Goal: Check status: Check status

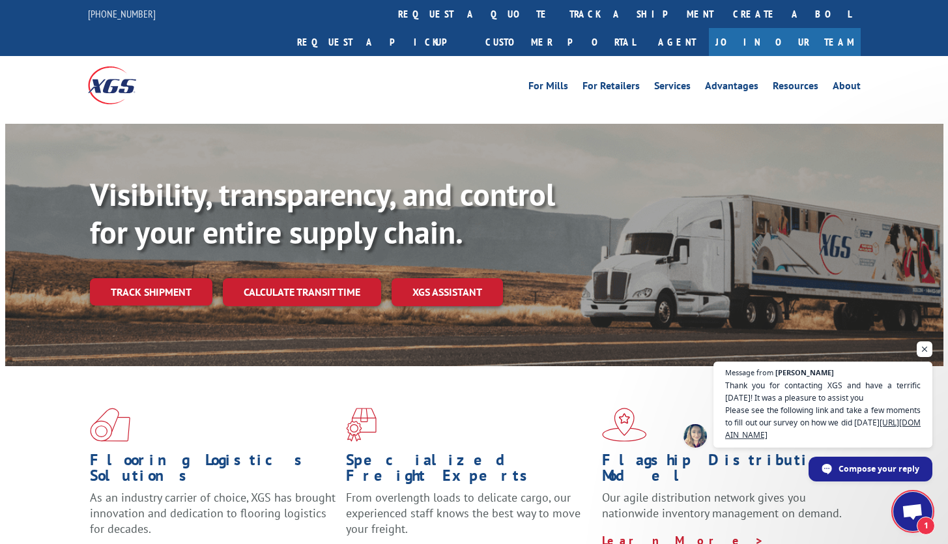
scroll to position [836, 0]
click at [196, 278] on link "Track shipment" at bounding box center [151, 291] width 123 height 27
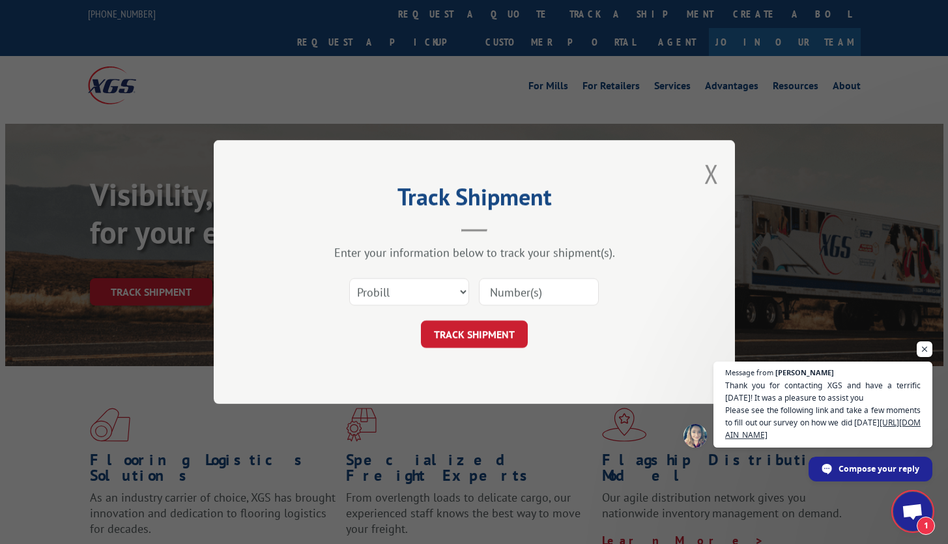
drag, startPoint x: 583, startPoint y: 290, endPoint x: 531, endPoint y: 302, distance: 54.2
click at [578, 291] on input at bounding box center [539, 291] width 120 height 27
paste input "17667104"
type input "17667104"
click at [489, 328] on button "TRACK SHIPMENT" at bounding box center [474, 334] width 107 height 27
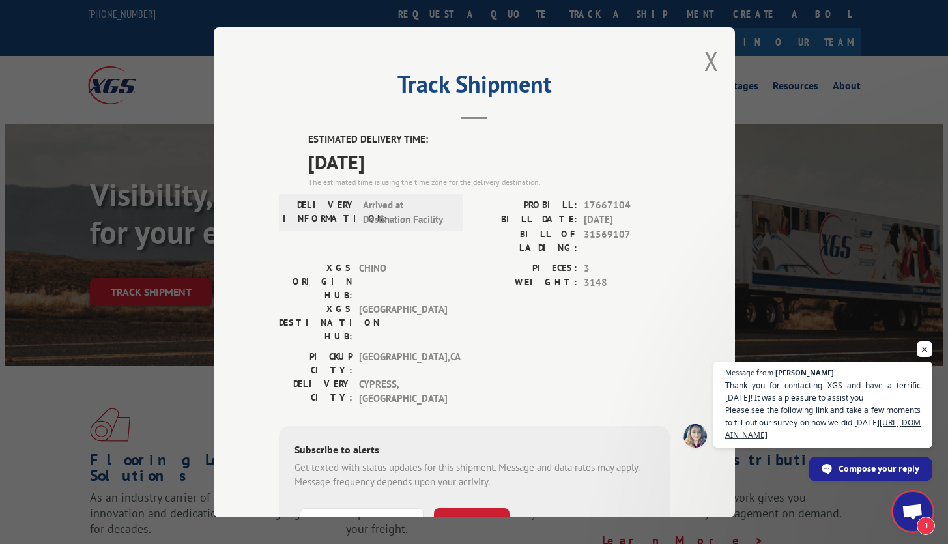
click at [811, 276] on div "Track Shipment ESTIMATED DELIVERY TIME: [DATE] The estimated time is using the …" at bounding box center [474, 272] width 948 height 544
click at [903, 512] on span "Open chat" at bounding box center [913, 513] width 22 height 18
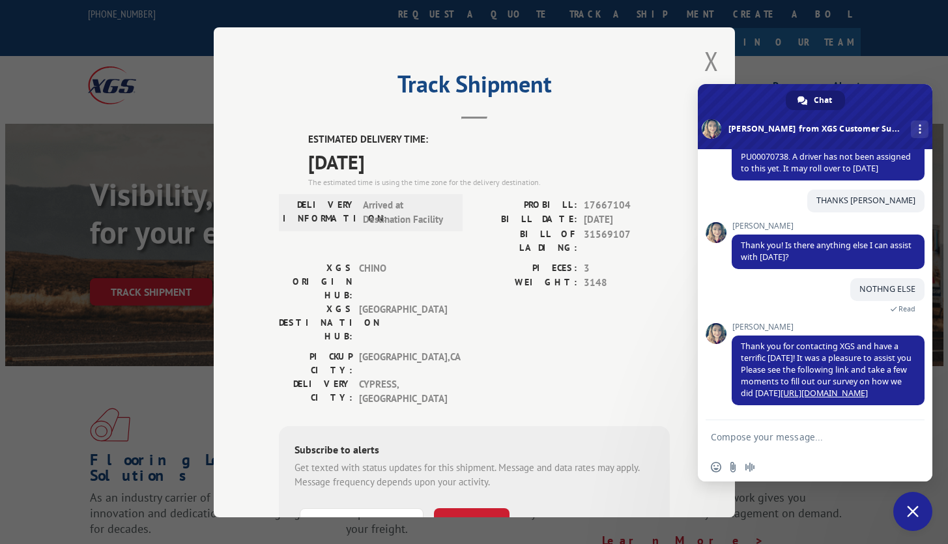
click at [868, 523] on div "Track Shipment ESTIMATED DELIVERY TIME: [DATE] The estimated time is using the …" at bounding box center [474, 272] width 948 height 544
click at [705, 67] on button "Close modal" at bounding box center [712, 61] width 14 height 35
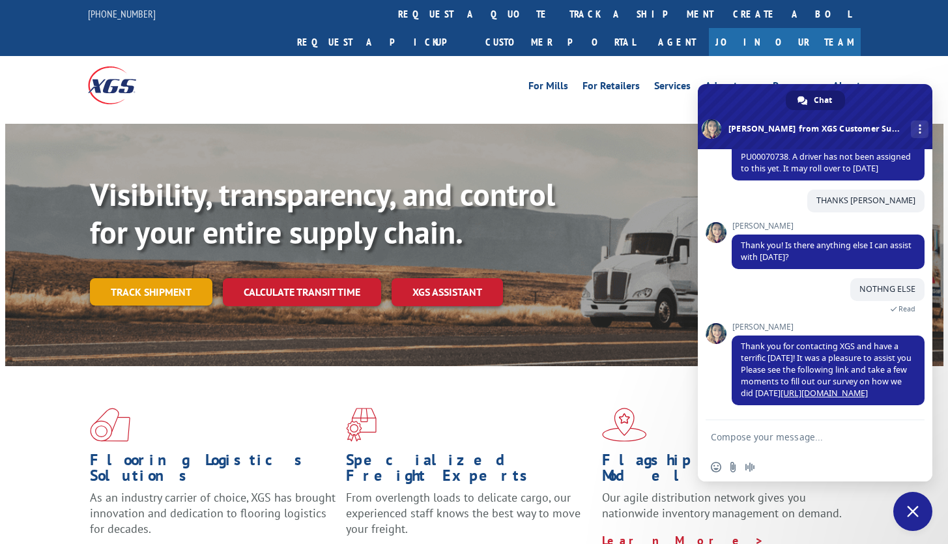
click at [195, 278] on link "Track shipment" at bounding box center [151, 291] width 123 height 27
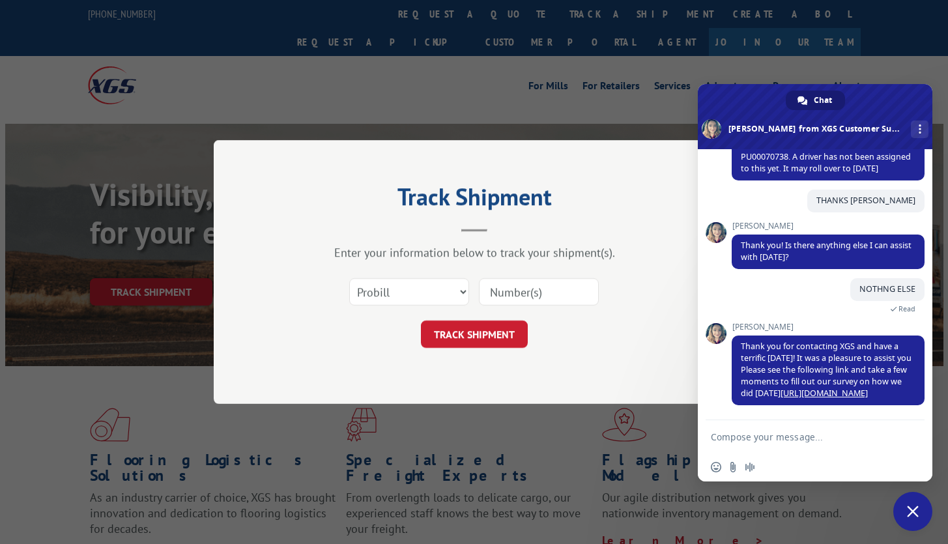
click at [517, 294] on input at bounding box center [539, 291] width 120 height 27
paste input "17341136"
type input "17341136"
click at [491, 330] on button "TRACK SHIPMENT" at bounding box center [474, 334] width 107 height 27
